Goal: Navigation & Orientation: Find specific page/section

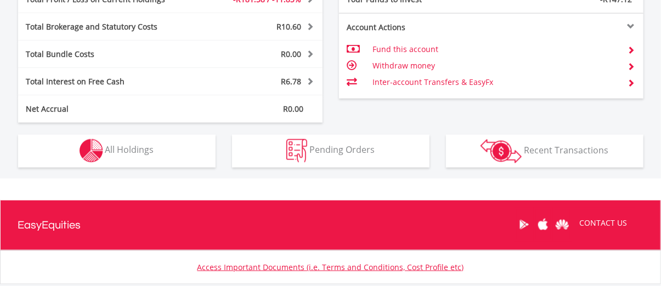
scroll to position [586, 0]
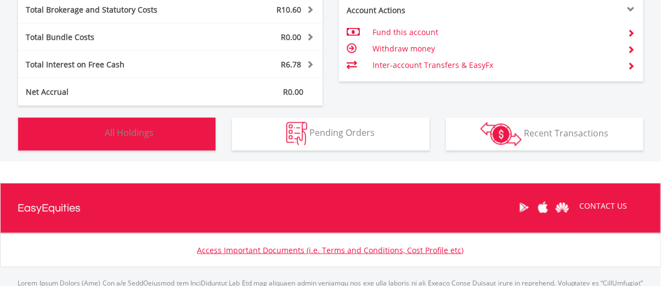
click at [127, 123] on button "Holdings All Holdings" at bounding box center [116, 134] width 197 height 33
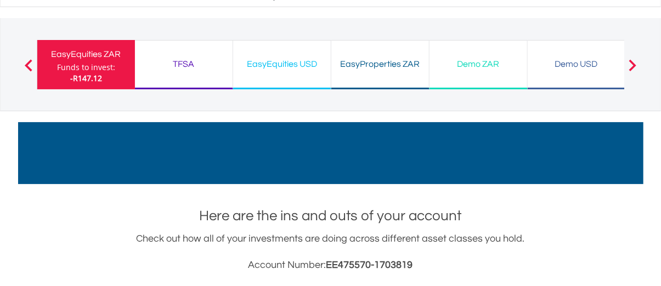
scroll to position [0, 0]
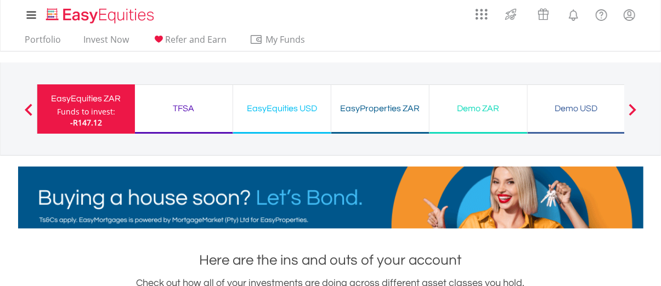
click at [183, 112] on div "TFSA" at bounding box center [184, 108] width 84 height 15
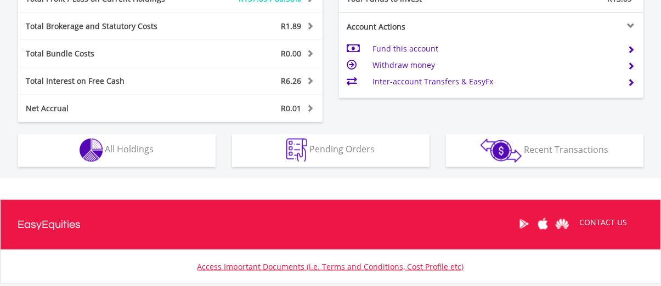
scroll to position [105, 208]
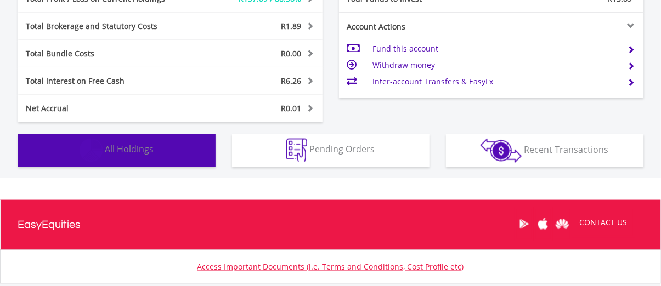
click at [140, 150] on span "All Holdings" at bounding box center [129, 150] width 49 height 12
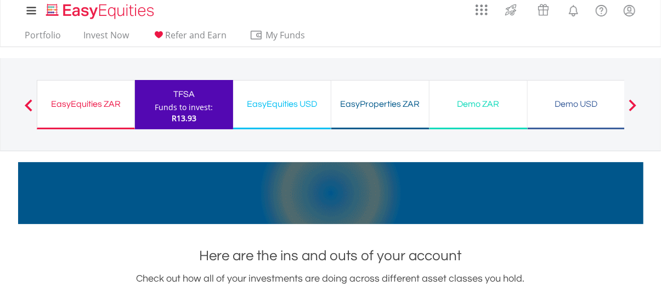
scroll to position [0, 0]
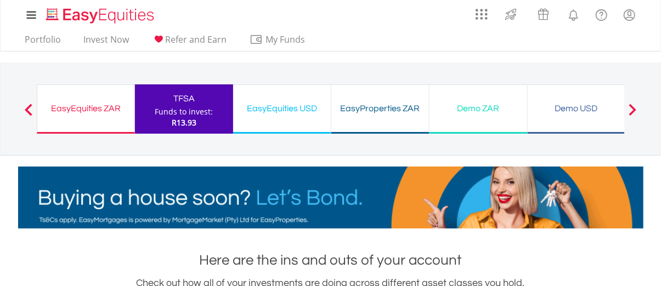
click at [370, 120] on div "EasyProperties ZAR Funds to invest: R13.93" at bounding box center [380, 108] width 98 height 49
